Goal: Task Accomplishment & Management: Manage account settings

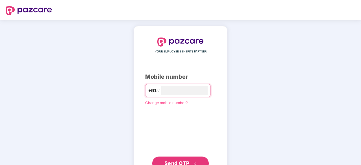
type input "**********"
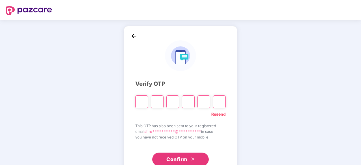
type input "*"
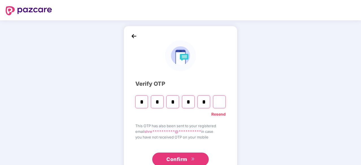
type input "*"
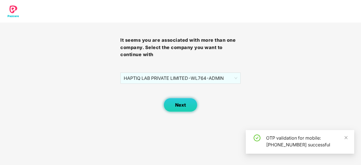
click at [168, 106] on button "Next" at bounding box center [180, 105] width 34 height 14
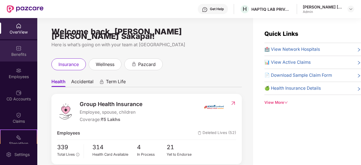
click at [24, 54] on div "Benefits" at bounding box center [18, 55] width 37 height 6
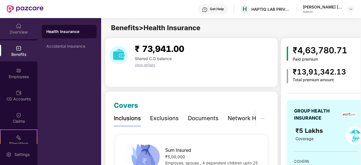
click at [25, 34] on div "OverView" at bounding box center [18, 32] width 37 height 6
